Goal: Communication & Community: Answer question/provide support

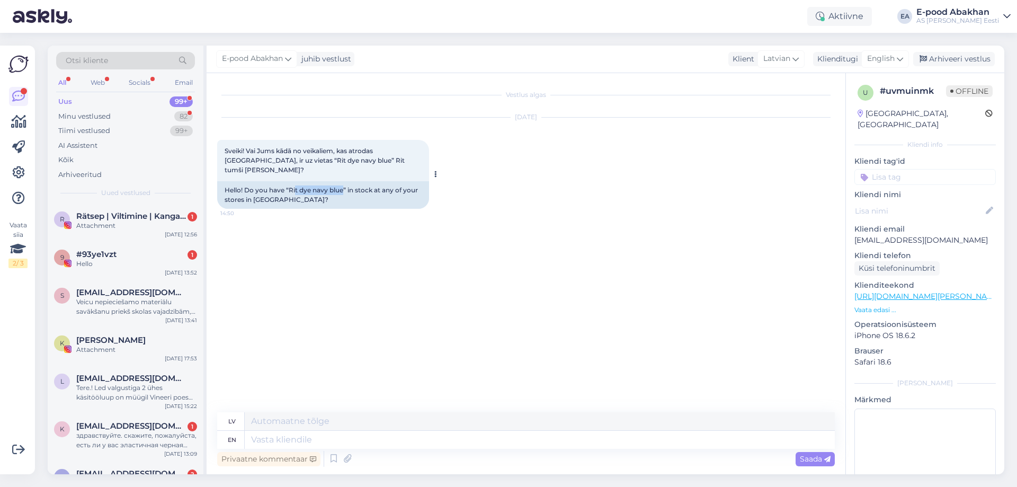
drag, startPoint x: 343, startPoint y: 181, endPoint x: 296, endPoint y: 183, distance: 47.7
click at [296, 183] on div "Hello! Do you have “Rit dye navy blue” in stock at any of your stores in [GEOGR…" at bounding box center [323, 195] width 212 height 28
click at [295, 440] on textarea at bounding box center [540, 440] width 590 height 18
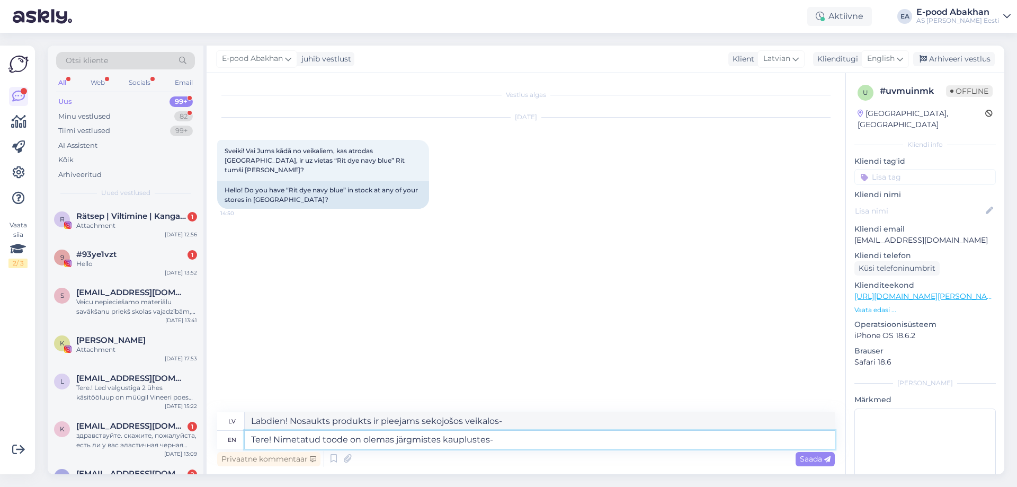
paste textarea "[GEOGRAPHIC_DATA], Rupniecibas 32b"
paste textarea "Liepāja‎, Pasta 14"
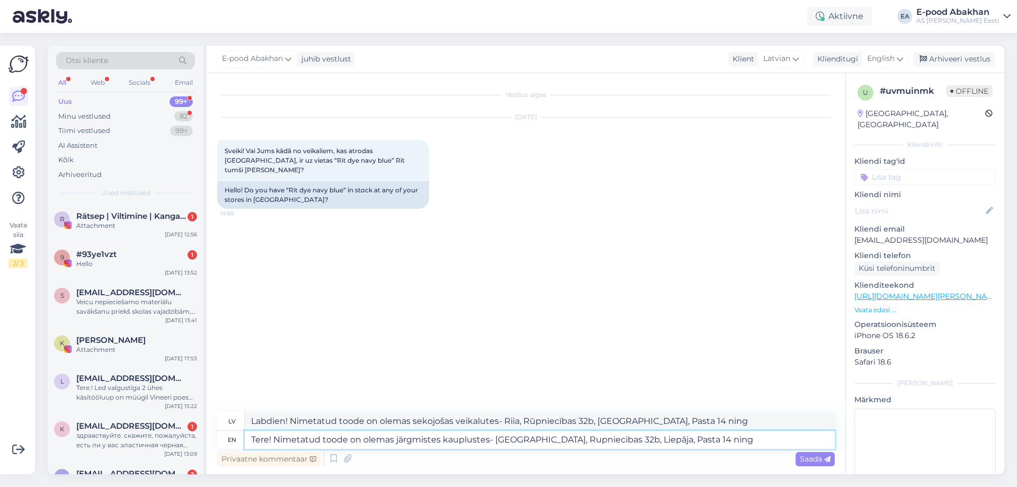
paste textarea "[GEOGRAPHIC_DATA], Latgales 240"
type textarea "Tere! Nimetatud toode on olemas järgmistes kauplustes- [GEOGRAPHIC_DATA], Rupni…"
click at [802, 461] on span "Saada" at bounding box center [815, 459] width 31 height 10
